Goal: Book appointment/travel/reservation

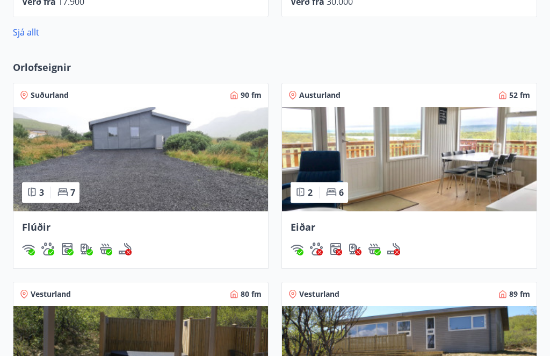
scroll to position [835, 0]
click at [129, 173] on img at bounding box center [140, 159] width 255 height 104
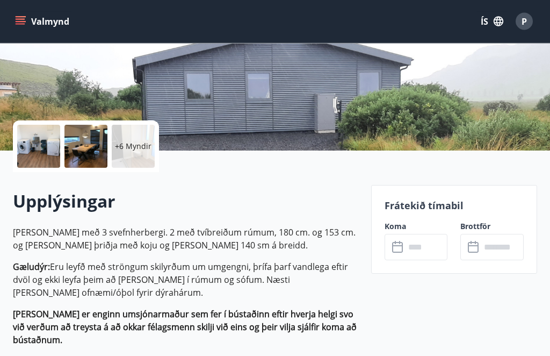
scroll to position [156, 0]
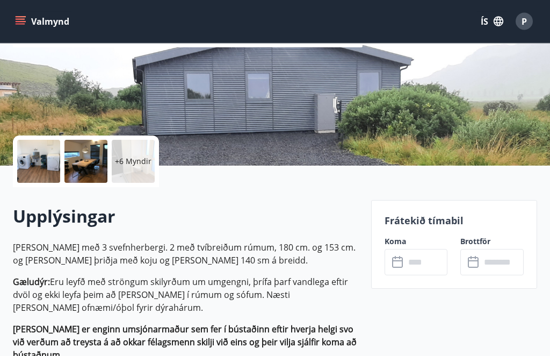
click at [429, 257] on input "text" at bounding box center [426, 262] width 43 height 26
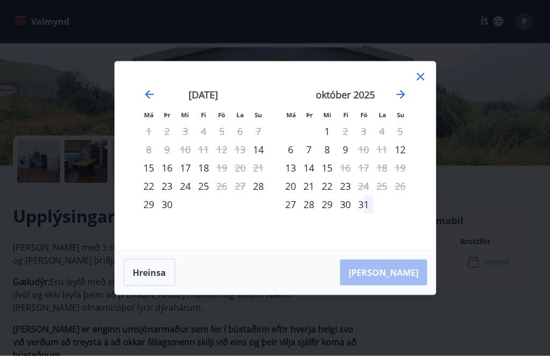
scroll to position [157, 0]
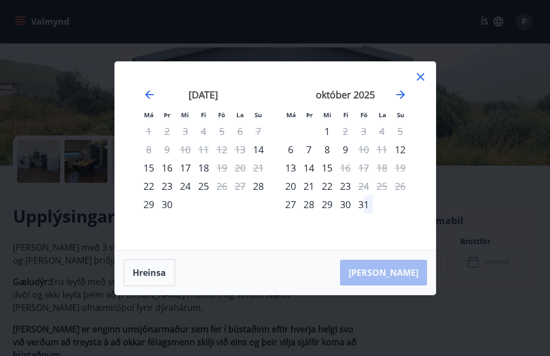
click at [425, 83] on icon at bounding box center [420, 76] width 13 height 13
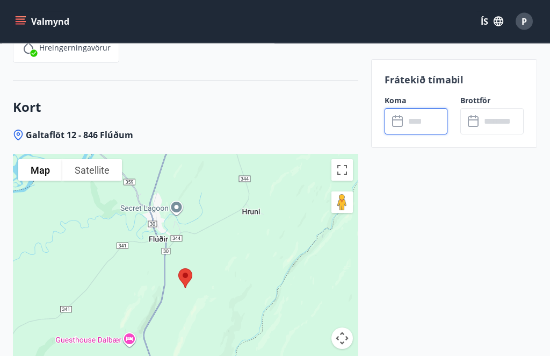
scroll to position [1459, 0]
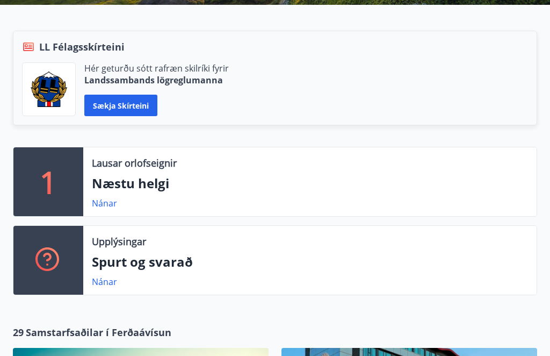
scroll to position [222, 0]
click at [112, 207] on link "Nánar" at bounding box center [104, 203] width 25 height 12
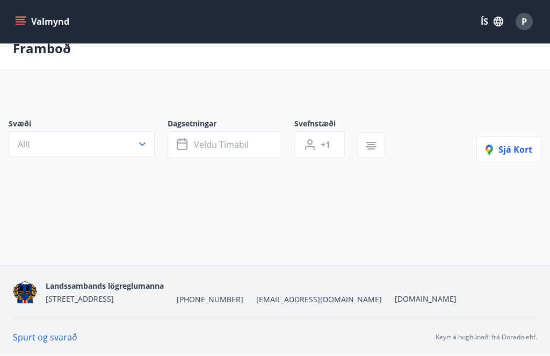
scroll to position [35, 0]
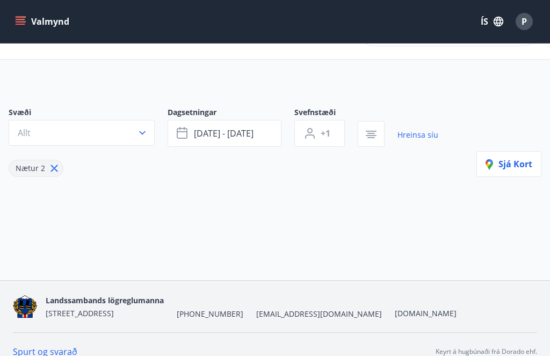
type input "*"
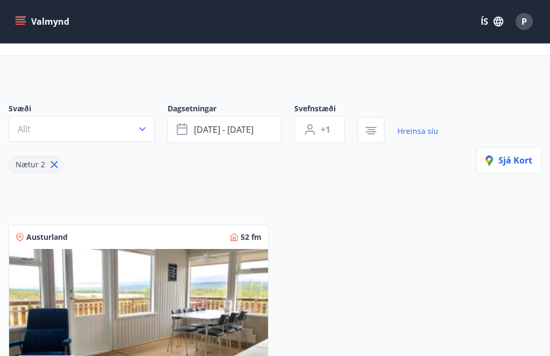
scroll to position [0, 0]
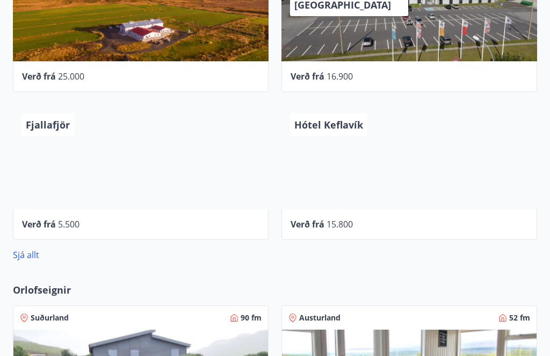
scroll to position [613, 0]
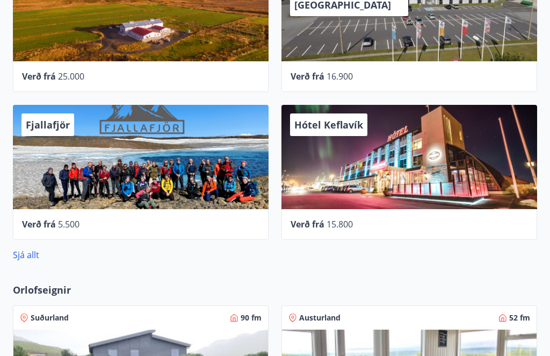
click at [30, 251] on link "Sjá allt" at bounding box center [26, 255] width 26 height 12
